Goal: Task Accomplishment & Management: Manage account settings

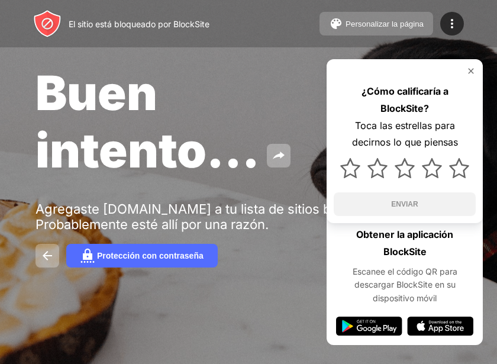
click at [361, 16] on button "Personalizar la página" at bounding box center [376, 24] width 114 height 24
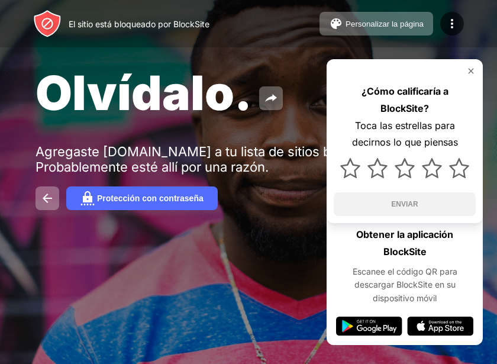
click at [470, 63] on div "¿Cómo calificaría a BlockSite? Toca las estrellas para decirnos lo que piensas …" at bounding box center [404, 141] width 156 height 164
click at [473, 68] on img at bounding box center [470, 70] width 9 height 9
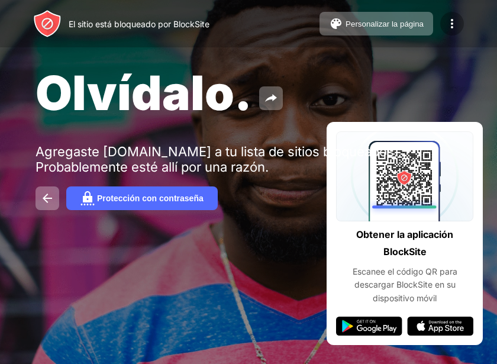
click at [449, 21] on img at bounding box center [452, 24] width 14 height 14
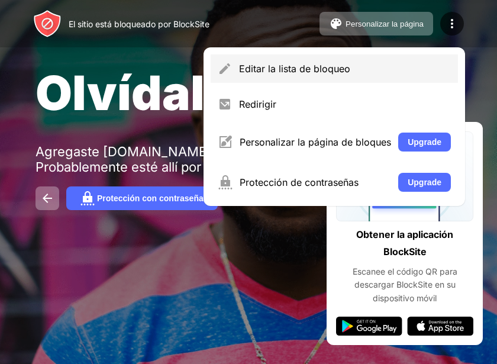
click at [386, 75] on div "Editar la lista de bloqueo" at bounding box center [334, 68] width 247 height 28
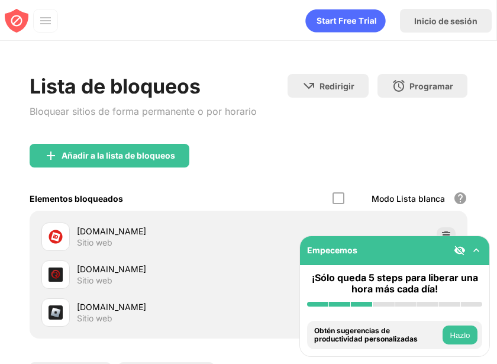
click at [146, 234] on div "[DOMAIN_NAME]" at bounding box center [163, 231] width 172 height 12
click at [152, 236] on div "[DOMAIN_NAME]" at bounding box center [163, 231] width 172 height 12
drag, startPoint x: 152, startPoint y: 236, endPoint x: 173, endPoint y: 239, distance: 20.9
click at [154, 237] on div "[DOMAIN_NAME]" at bounding box center [163, 231] width 172 height 12
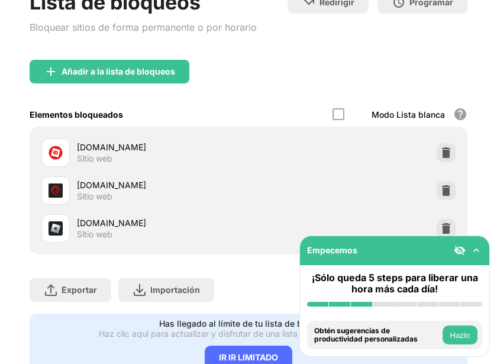
scroll to position [82, 0]
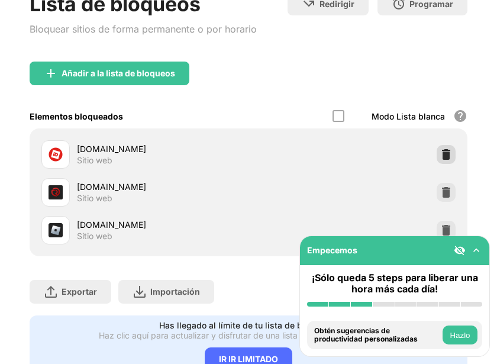
click at [440, 153] on img at bounding box center [446, 154] width 12 height 12
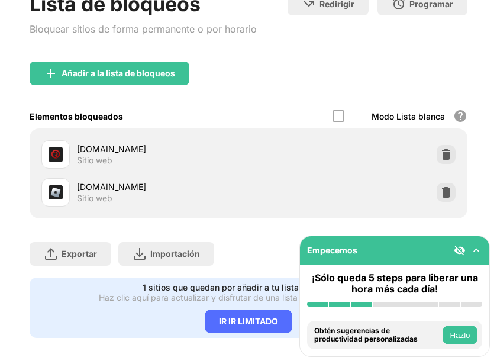
click at [440, 153] on img at bounding box center [446, 154] width 12 height 12
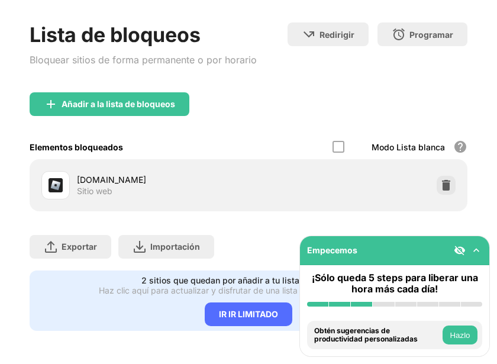
scroll to position [60, 0]
click at [438, 166] on div "[DOMAIN_NAME] Sitio web" at bounding box center [248, 185] width 423 height 38
click at [438, 176] on div at bounding box center [445, 185] width 19 height 19
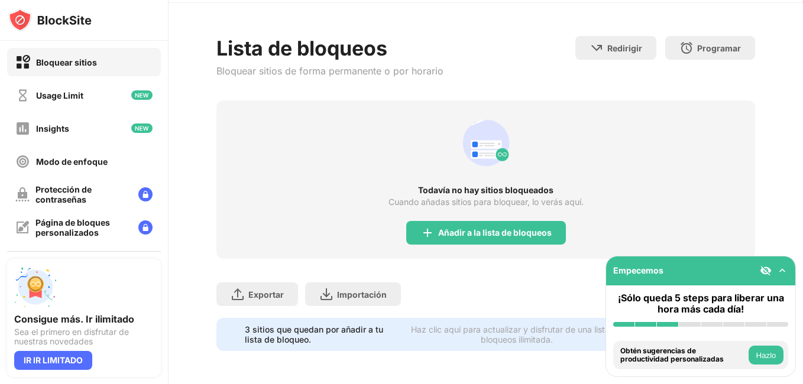
scroll to position [38, 0]
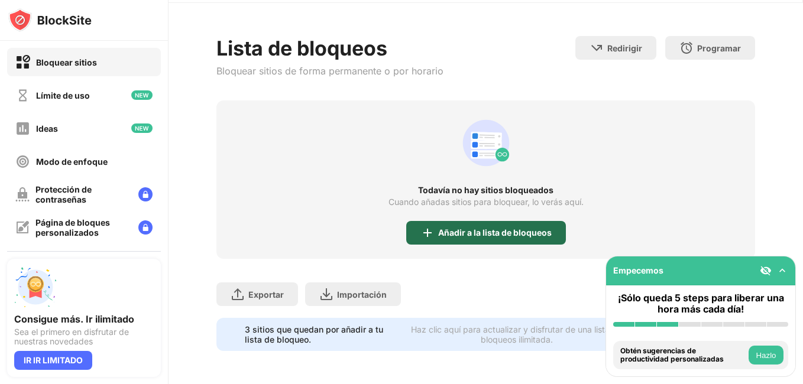
click at [471, 238] on div "Añadir a la lista de bloqueos" at bounding box center [486, 233] width 160 height 24
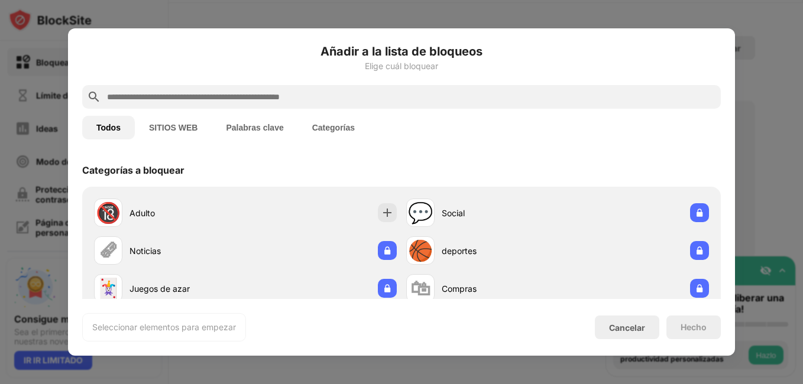
click at [271, 83] on div "Añadir a la lista de bloqueos Elige cuál bloquear" at bounding box center [401, 64] width 639 height 43
click at [273, 118] on button "Palabras clave" at bounding box center [255, 128] width 86 height 24
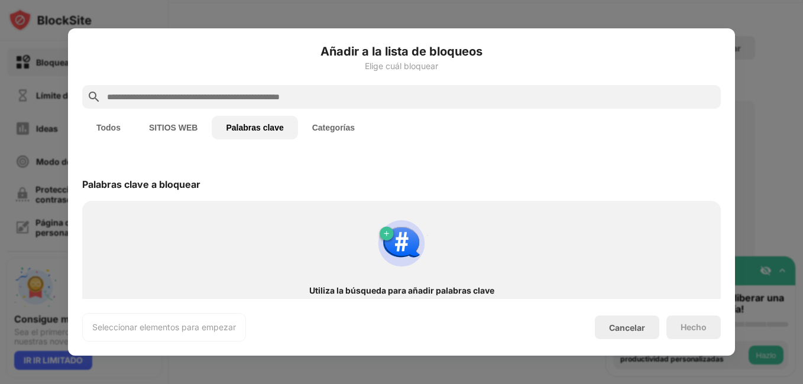
click at [273, 105] on div at bounding box center [401, 97] width 639 height 24
click at [95, 130] on button "Todos" at bounding box center [108, 128] width 53 height 24
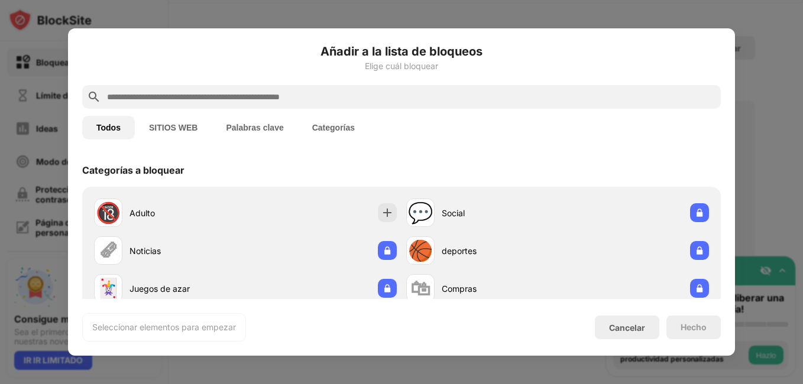
click at [134, 98] on input "text" at bounding box center [411, 97] width 610 height 14
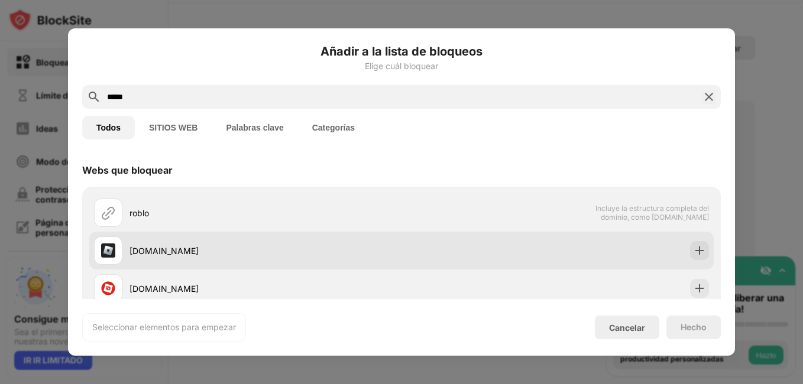
type input "*****"
click at [496, 253] on img at bounding box center [700, 251] width 12 height 12
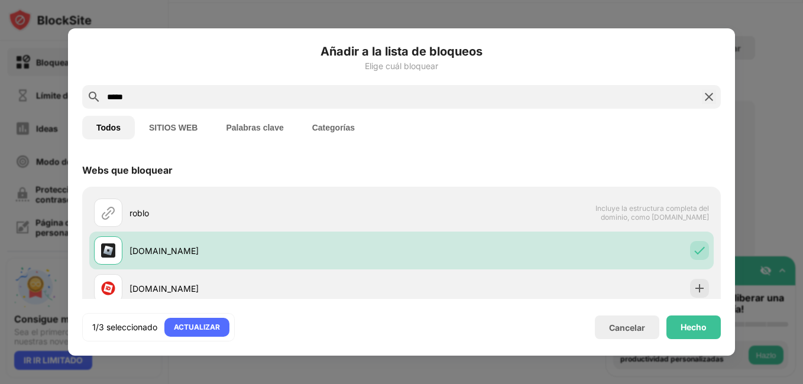
drag, startPoint x: 798, startPoint y: 162, endPoint x: 787, endPoint y: 191, distance: 31.1
click at [496, 191] on div at bounding box center [401, 192] width 803 height 384
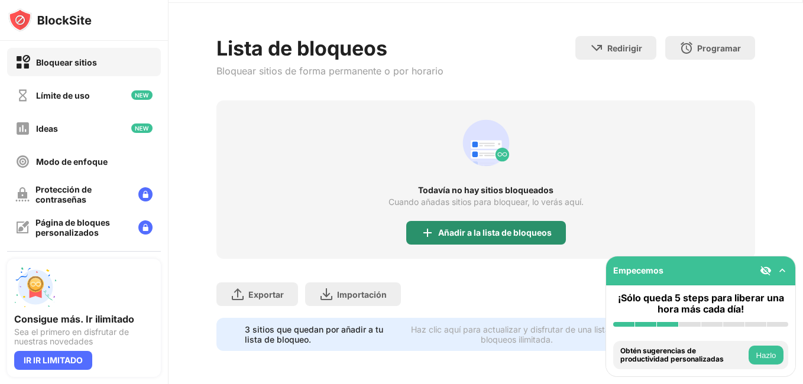
click at [464, 225] on div "Añadir a la lista de bloqueos" at bounding box center [486, 233] width 160 height 24
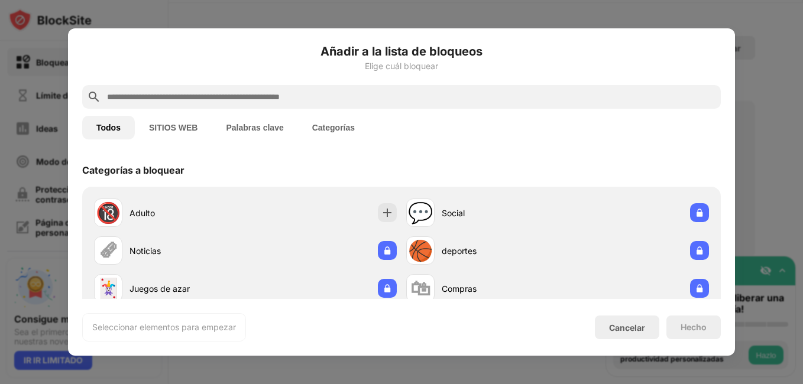
click at [379, 98] on input "text" at bounding box center [411, 97] width 610 height 14
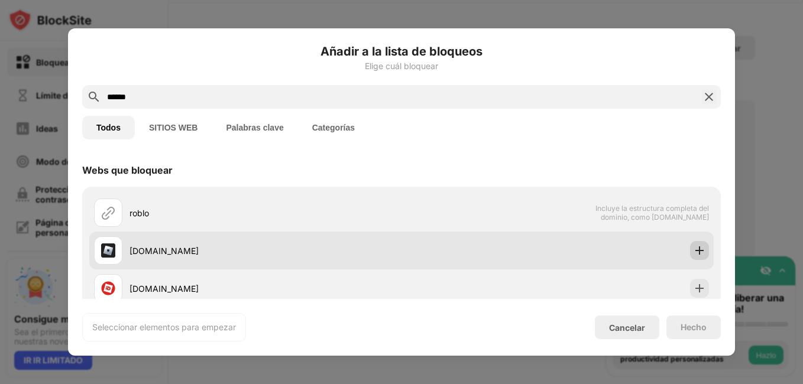
type input "******"
click at [496, 254] on img at bounding box center [700, 251] width 12 height 12
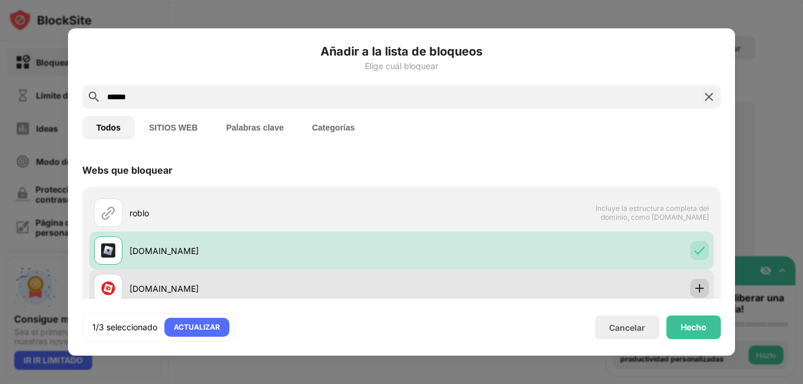
click at [496, 289] on img at bounding box center [700, 289] width 12 height 12
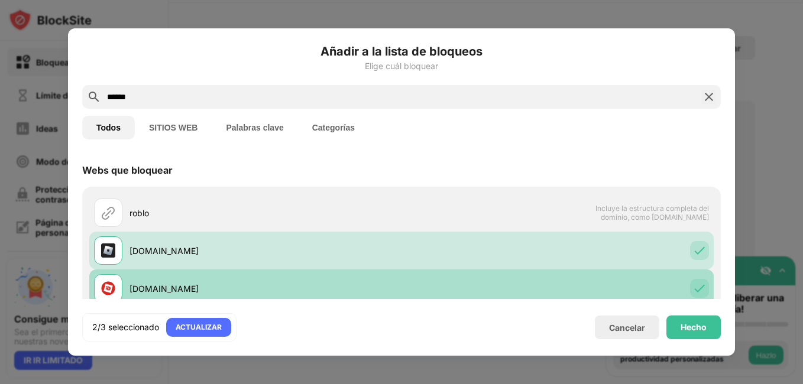
drag, startPoint x: 643, startPoint y: 263, endPoint x: 643, endPoint y: 296, distance: 33.1
click at [496, 296] on div "roblo Incluye la estructura completa del dominio, como [DOMAIN_NAME] [DOMAIN_NA…" at bounding box center [401, 307] width 625 height 227
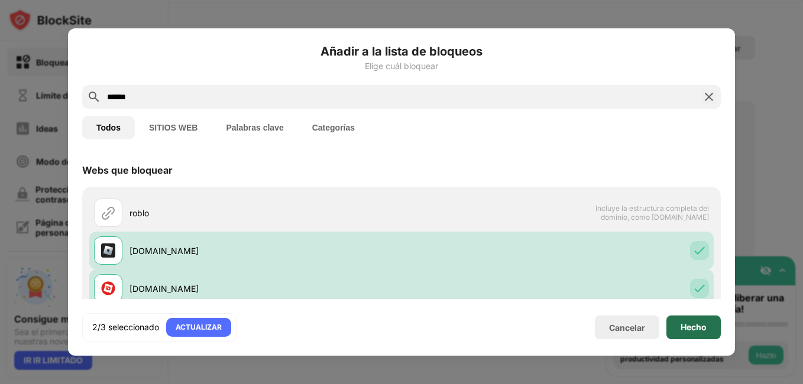
click at [496, 323] on div "Hecho" at bounding box center [694, 327] width 26 height 9
